Goal: Check status: Check status

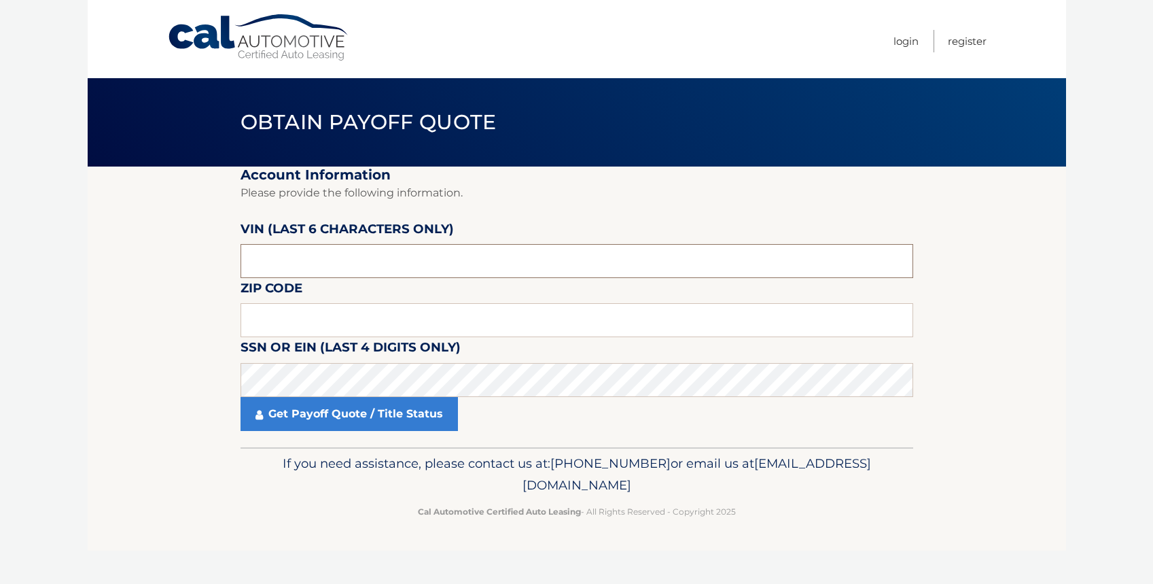
click at [339, 264] on input "text" at bounding box center [576, 261] width 672 height 34
paste input "PP1469"
type input "PP1469"
click at [306, 323] on input "text" at bounding box center [576, 320] width 672 height 34
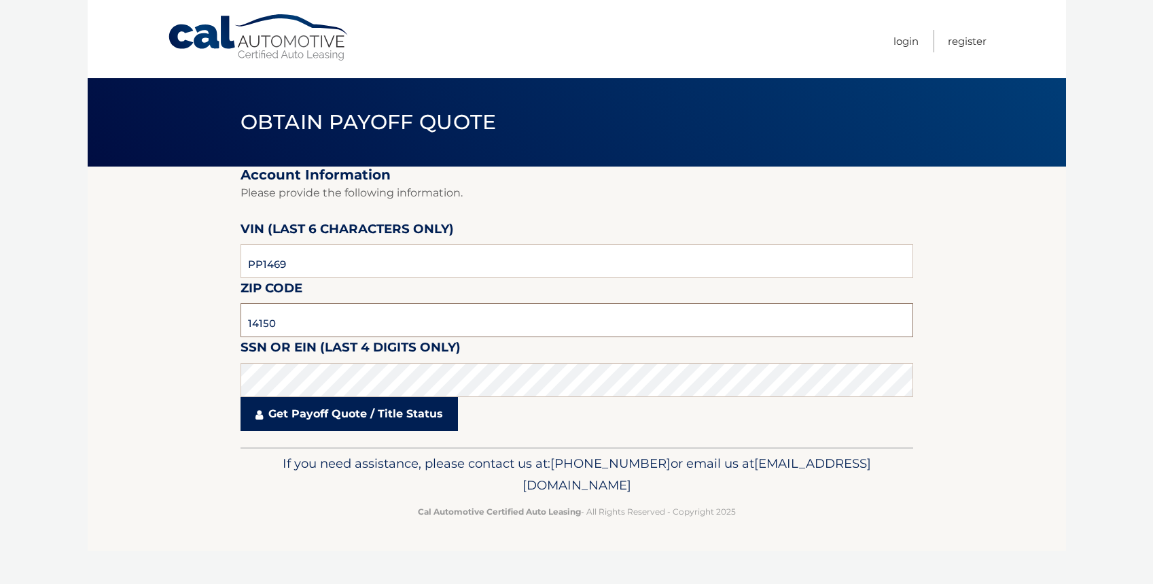
type input "14150"
click at [360, 418] on link "Get Payoff Quote / Title Status" at bounding box center [348, 414] width 217 height 34
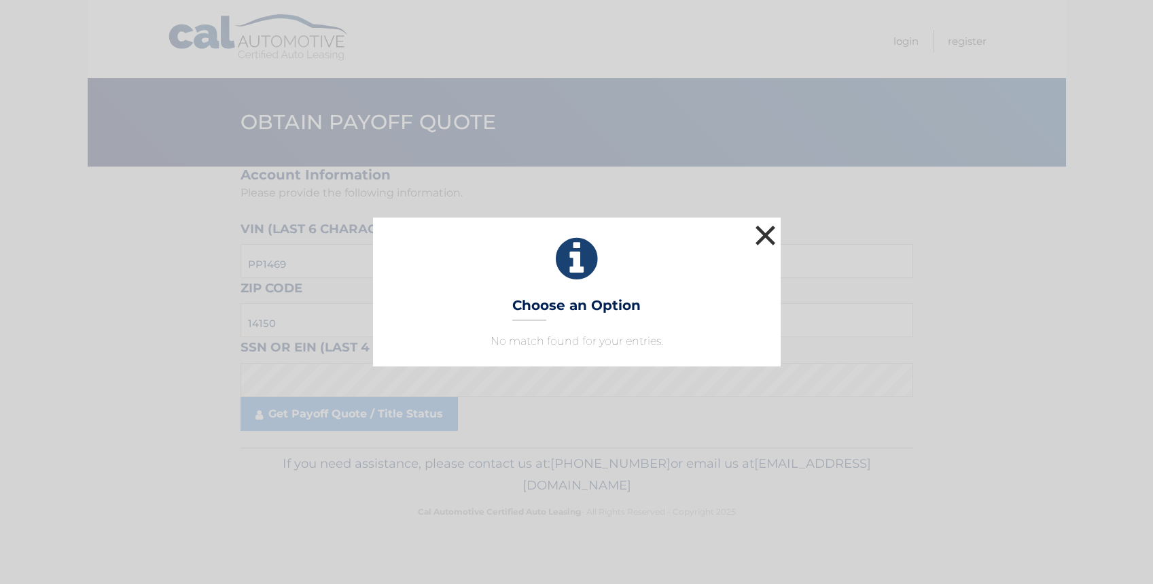
click at [764, 238] on button "×" at bounding box center [765, 234] width 27 height 27
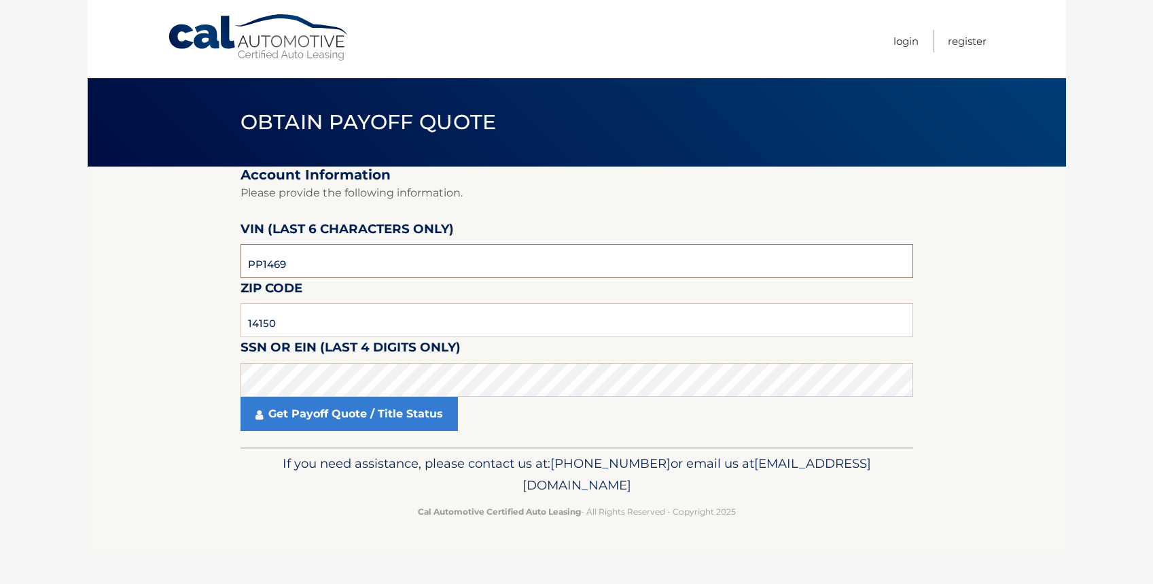
click at [254, 266] on input "PP1469" at bounding box center [576, 261] width 672 height 34
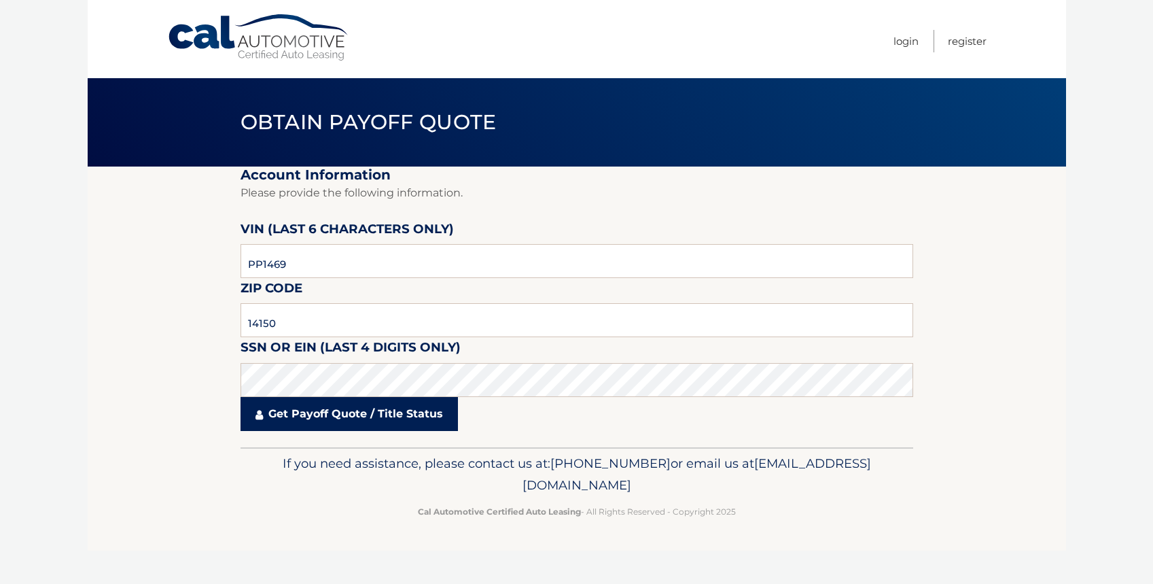
click at [349, 412] on link "Get Payoff Quote / Title Status" at bounding box center [348, 414] width 217 height 34
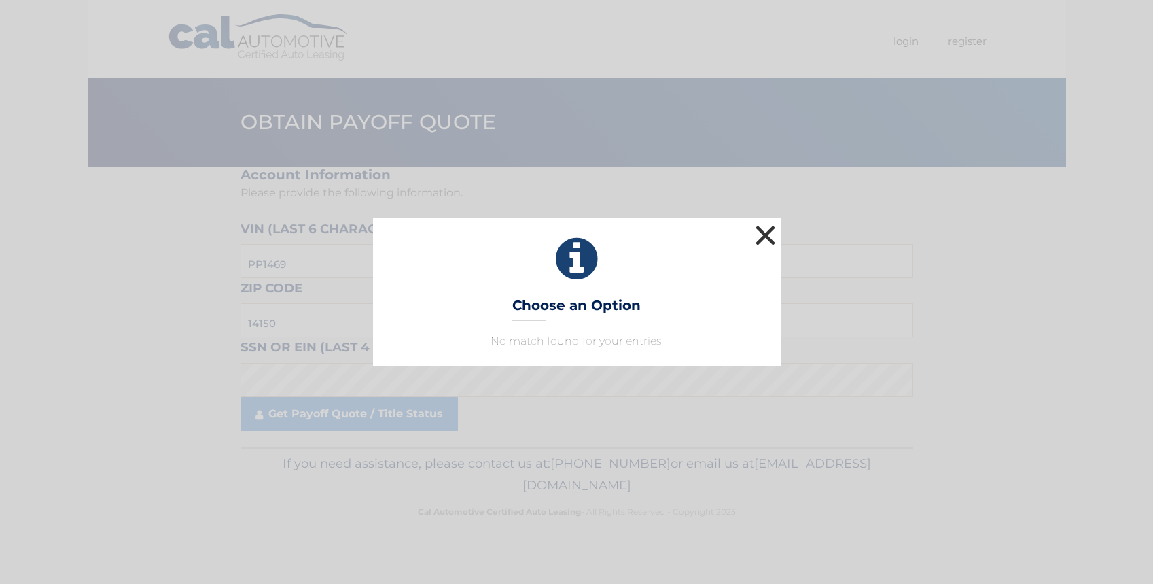
click at [755, 242] on button "×" at bounding box center [765, 234] width 27 height 27
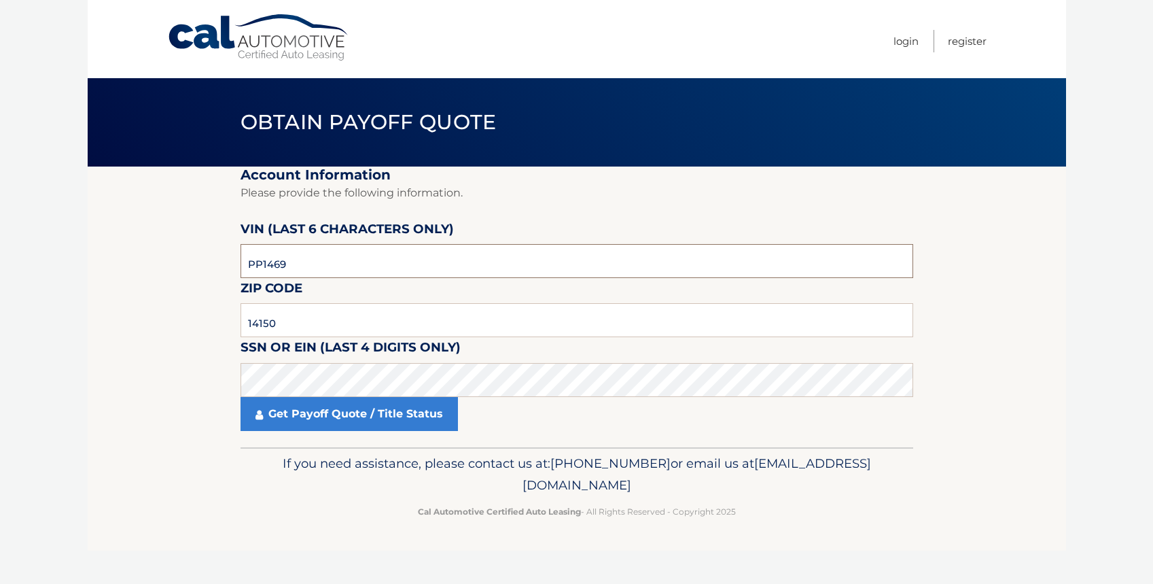
click at [245, 262] on input "PP1469" at bounding box center [576, 261] width 672 height 34
drag, startPoint x: 343, startPoint y: 264, endPoint x: 15, endPoint y: 276, distance: 328.3
click at [16, 276] on body "Cal Automotive Menu Login Register Obtain Payoff Quote" at bounding box center [576, 292] width 1153 height 584
paste input "14694"
type input "P14694"
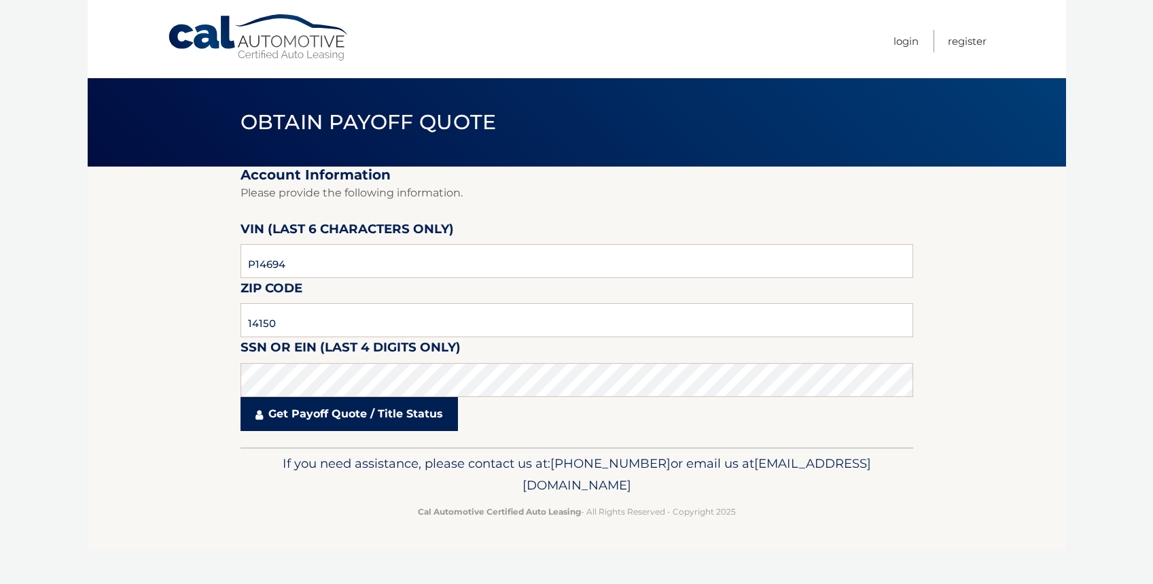
click at [346, 413] on link "Get Payoff Quote / Title Status" at bounding box center [348, 414] width 217 height 34
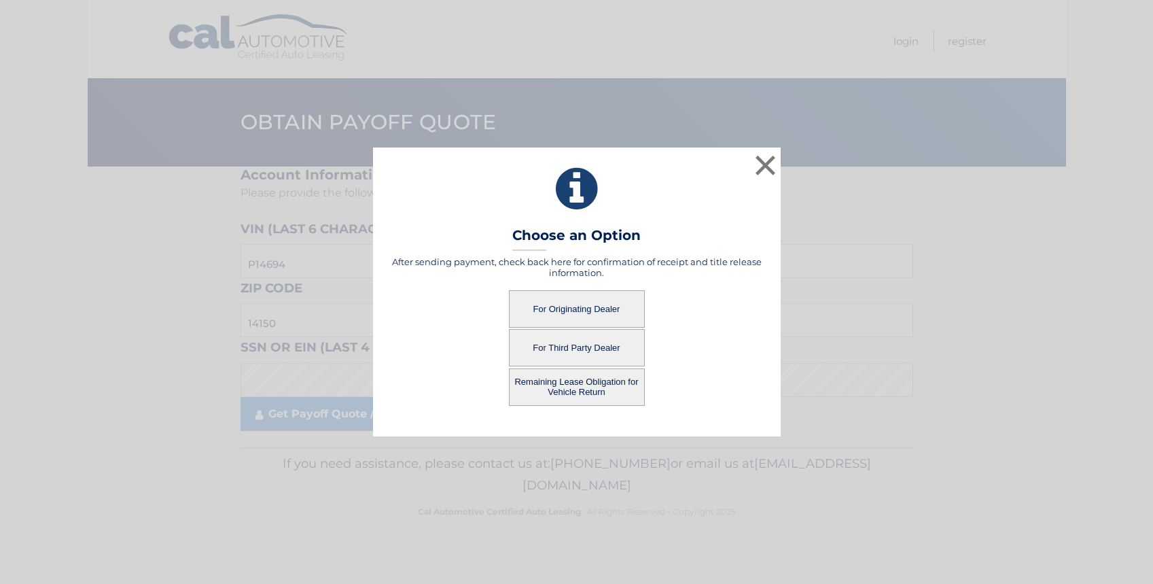
click at [562, 346] on button "For Third Party Dealer" at bounding box center [577, 347] width 136 height 37
click at [587, 344] on button "For Third Party Dealer" at bounding box center [577, 347] width 136 height 37
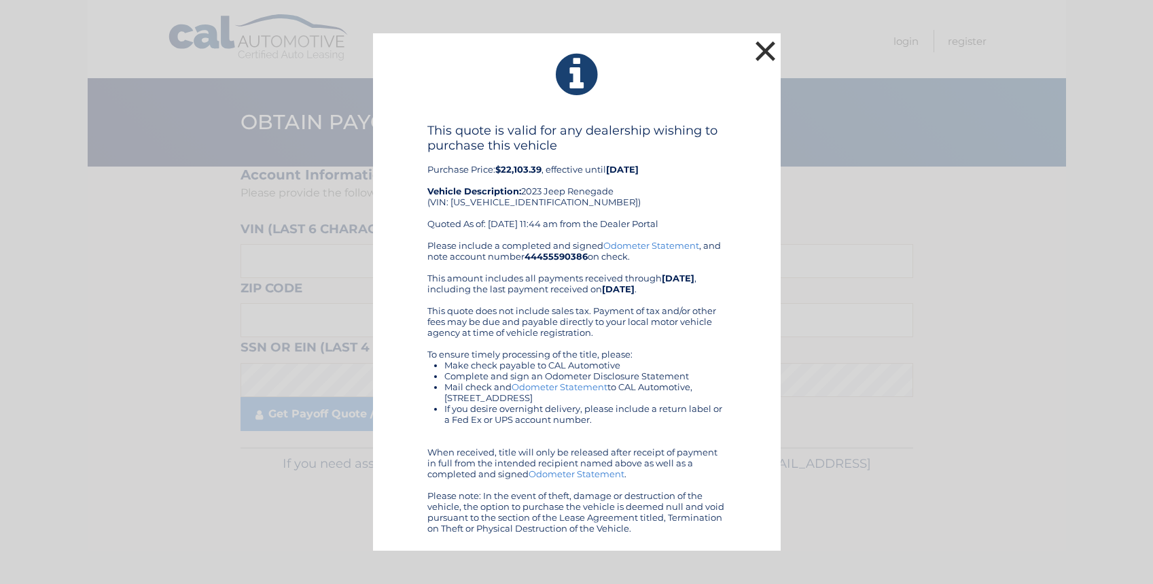
click at [759, 55] on button "×" at bounding box center [765, 50] width 27 height 27
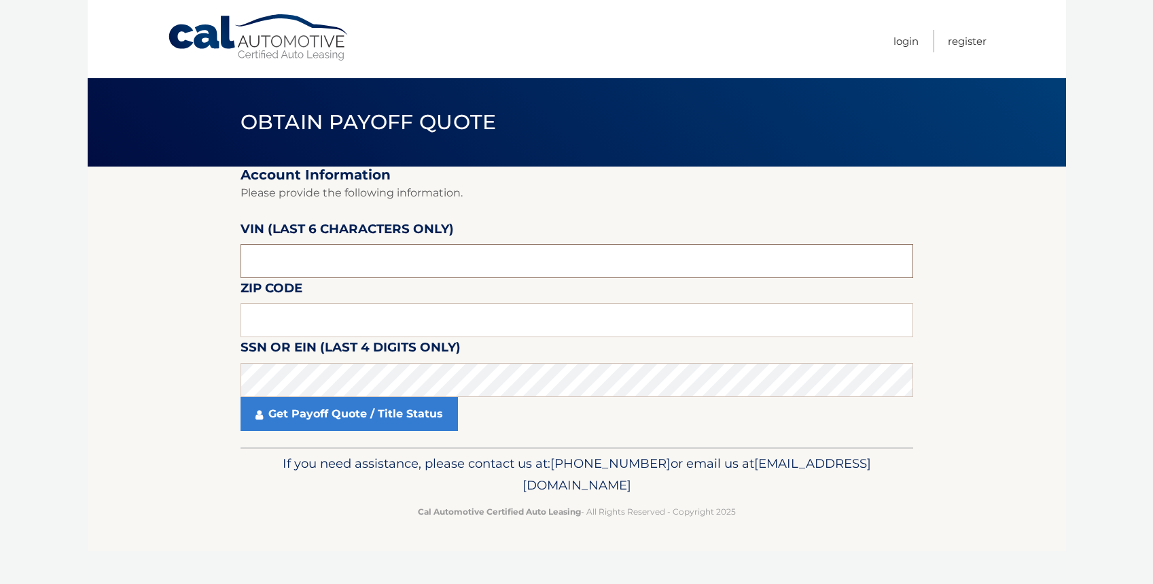
click at [351, 265] on input "text" at bounding box center [576, 261] width 672 height 34
paste input "P14694"
type input "P14694"
click at [336, 327] on input "text" at bounding box center [576, 320] width 672 height 34
type input "14150"
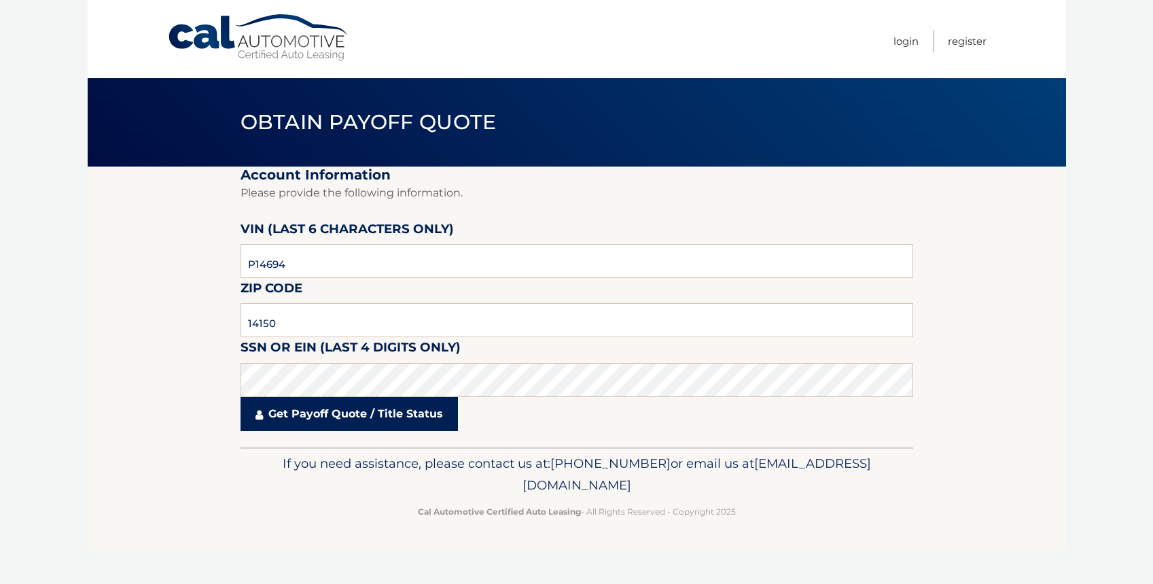
click at [310, 414] on link "Get Payoff Quote / Title Status" at bounding box center [348, 414] width 217 height 34
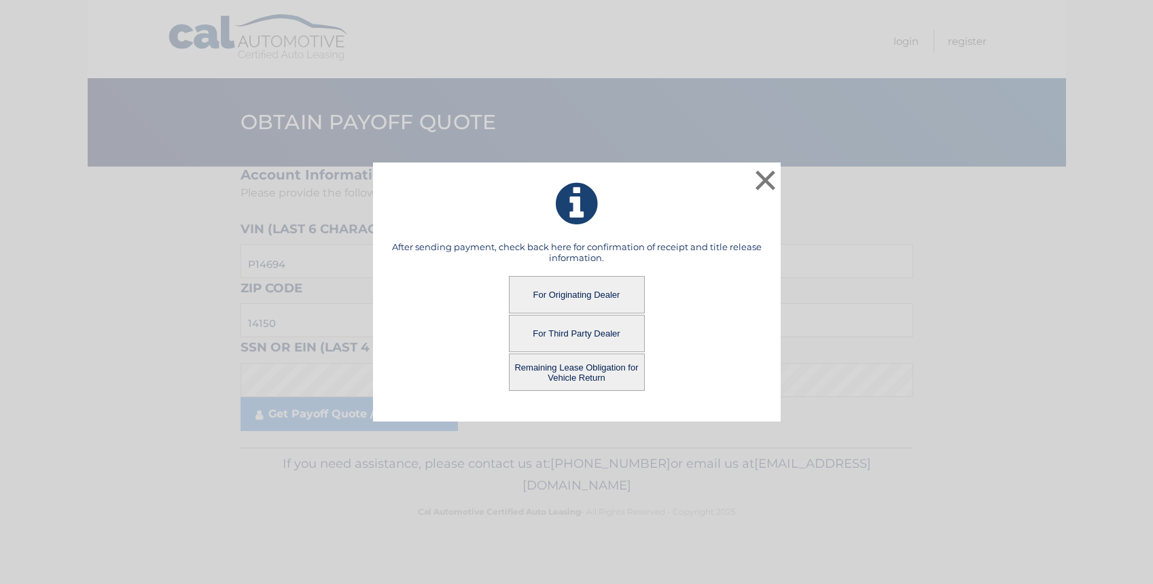
click at [575, 374] on button "Remaining Lease Obligation for Vehicle Return" at bounding box center [577, 371] width 136 height 37
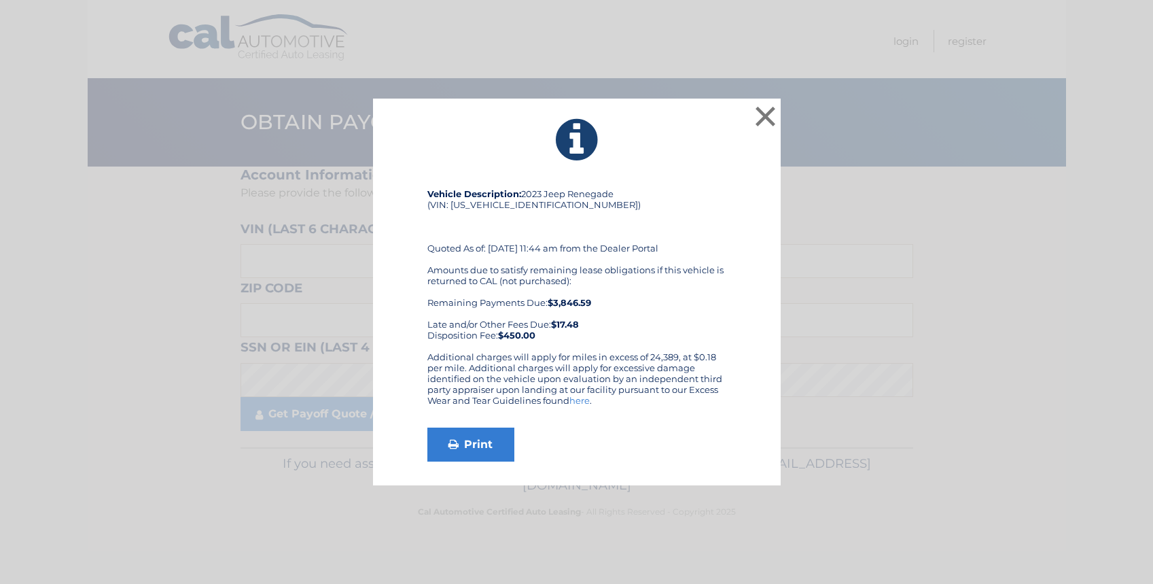
click at [573, 217] on div "Vehicle Description: 2023 Jeep Renegade (VIN: ZACNJDB19PPP14694) Quoted As of: …" at bounding box center [576, 269] width 299 height 163
click at [762, 117] on button "×" at bounding box center [765, 116] width 27 height 27
